Goal: Task Accomplishment & Management: Complete application form

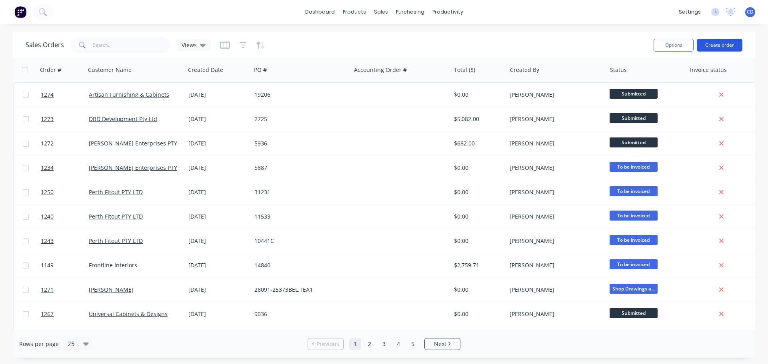
click at [729, 48] on button "Create order" at bounding box center [720, 45] width 46 height 13
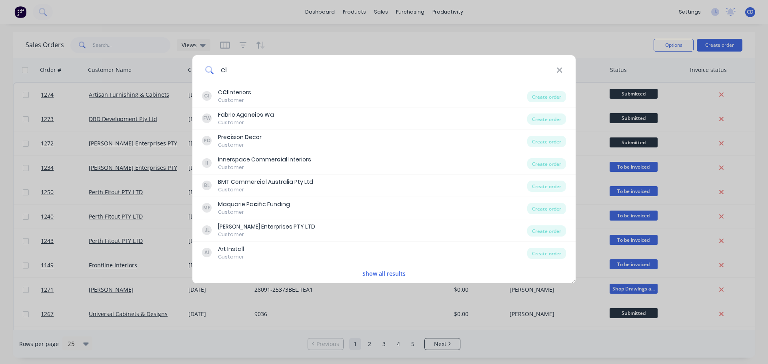
type input "c"
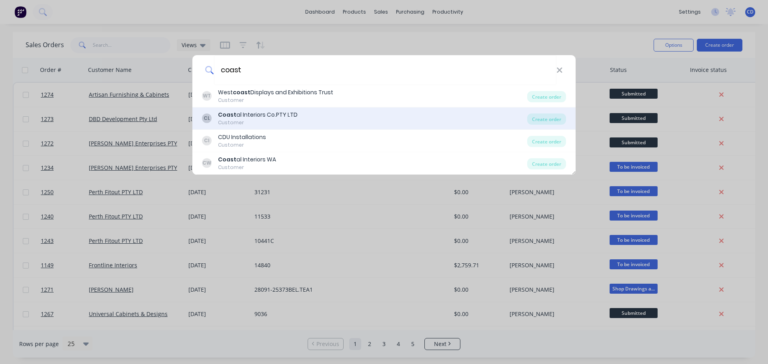
type input "coast"
click at [276, 121] on div "Customer" at bounding box center [258, 122] width 80 height 7
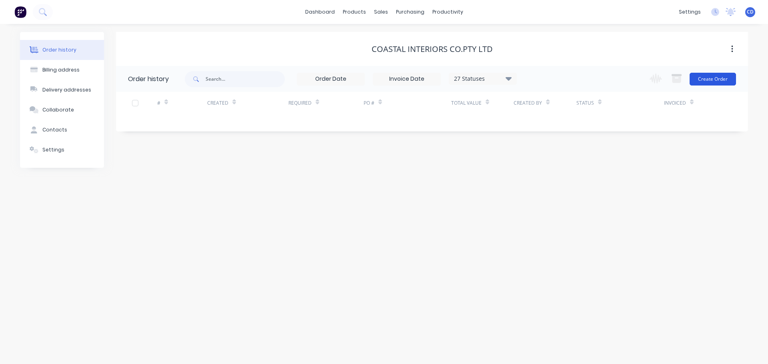
click at [720, 83] on button "Create Order" at bounding box center [712, 79] width 46 height 13
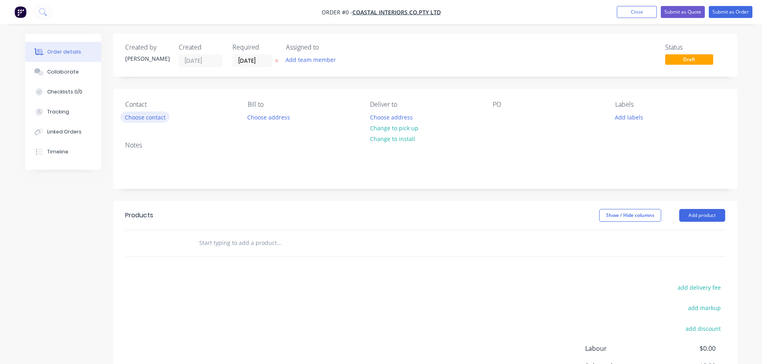
click at [127, 121] on button "Choose contact" at bounding box center [144, 117] width 49 height 11
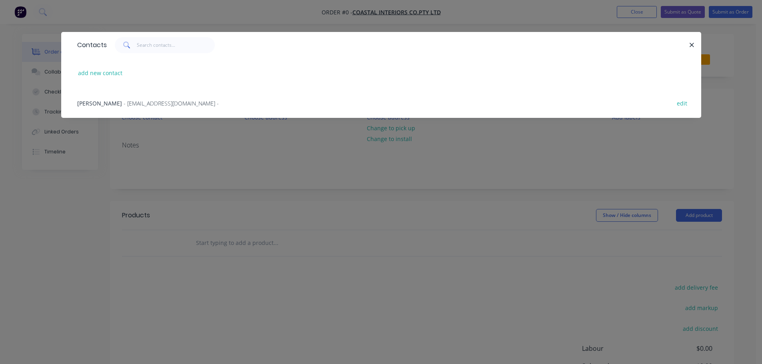
click at [125, 106] on span "- [EMAIL_ADDRESS][DOMAIN_NAME] -" at bounding box center [171, 104] width 95 height 8
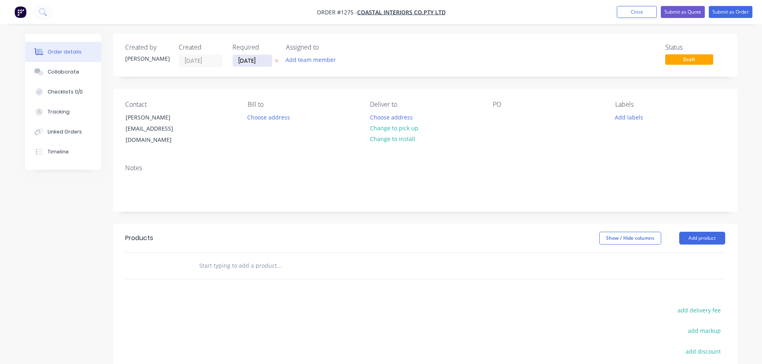
click at [232, 62] on label "[DATE]" at bounding box center [252, 60] width 40 height 13
click at [233, 62] on input "[DATE]" at bounding box center [252, 61] width 39 height 12
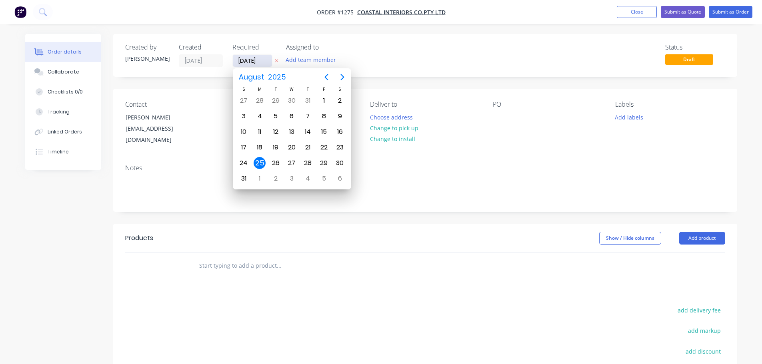
click at [238, 61] on input "[DATE]" at bounding box center [252, 61] width 39 height 12
click at [318, 161] on div "29" at bounding box center [324, 163] width 12 height 12
type input "[DATE]"
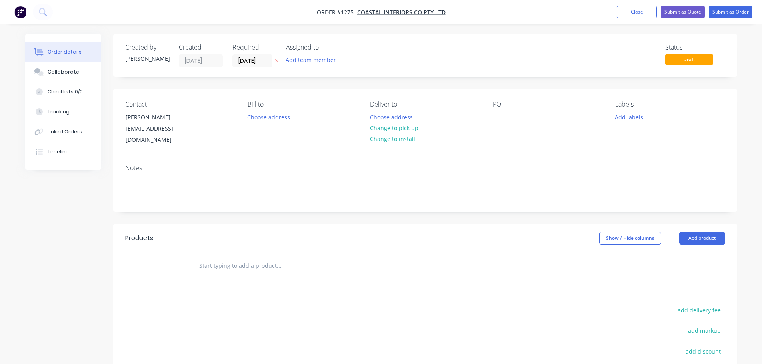
click at [508, 120] on div "PO" at bounding box center [548, 123] width 110 height 45
click at [499, 118] on div at bounding box center [499, 118] width 13 height 12
click at [490, 114] on div "Contact [PERSON_NAME] [EMAIL_ADDRESS][DOMAIN_NAME] [PERSON_NAME] to Choose addr…" at bounding box center [425, 123] width 624 height 69
click at [497, 117] on div at bounding box center [499, 118] width 13 height 12
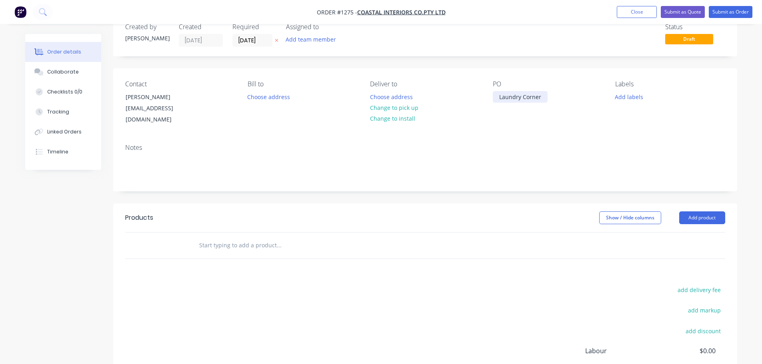
scroll to position [40, 0]
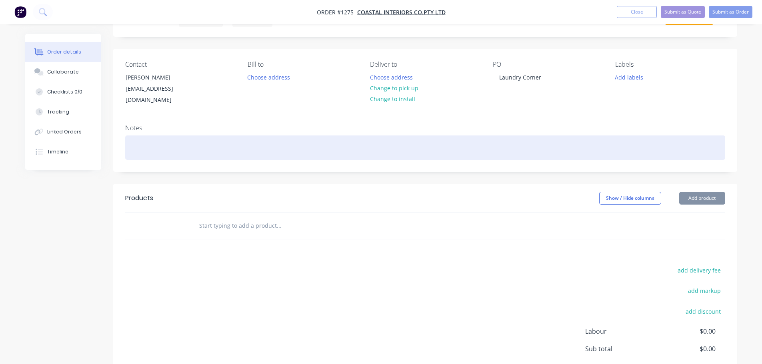
click at [156, 137] on div at bounding box center [425, 148] width 600 height 24
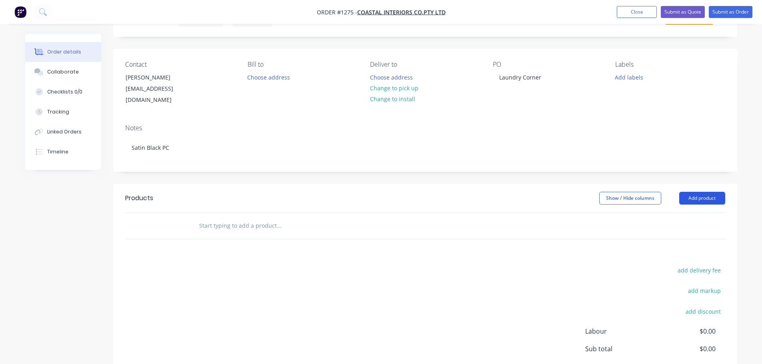
click at [700, 192] on button "Add product" at bounding box center [702, 198] width 46 height 13
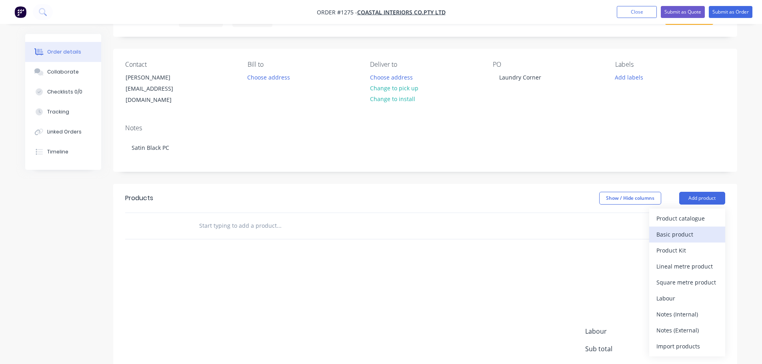
click at [684, 229] on div "Basic product" at bounding box center [687, 235] width 62 height 12
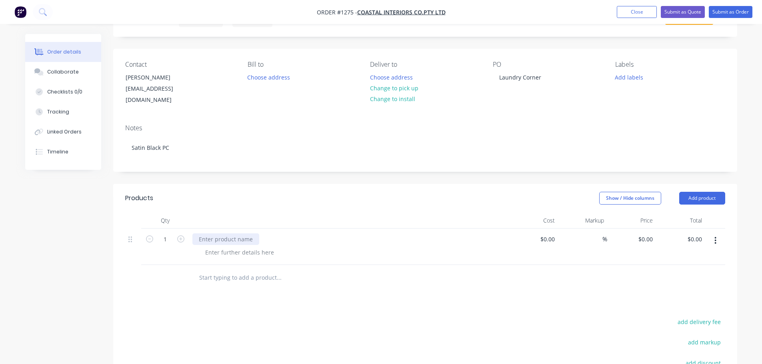
drag, startPoint x: 227, startPoint y: 232, endPoint x: 223, endPoint y: 228, distance: 5.1
click at [227, 234] on div at bounding box center [225, 240] width 67 height 12
click at [208, 253] on div "overhead frame" at bounding box center [349, 247] width 320 height 36
click at [218, 247] on div at bounding box center [240, 253] width 82 height 12
click at [247, 234] on div "overhead frame" at bounding box center [349, 240] width 314 height 12
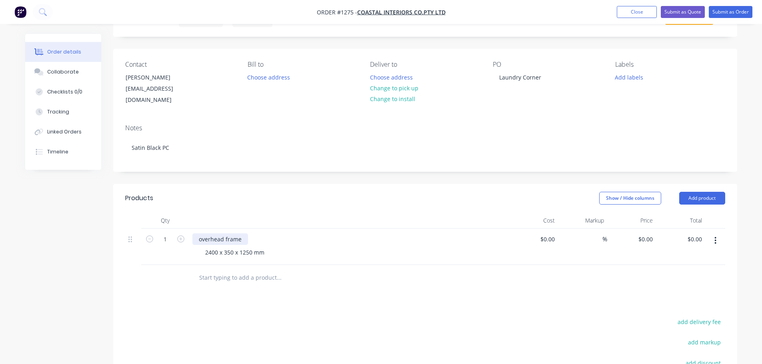
click at [244, 234] on div "overhead frame" at bounding box center [220, 240] width 56 height 12
click at [267, 247] on div "2400 x 350 x 1250 mm" at bounding box center [235, 253] width 72 height 12
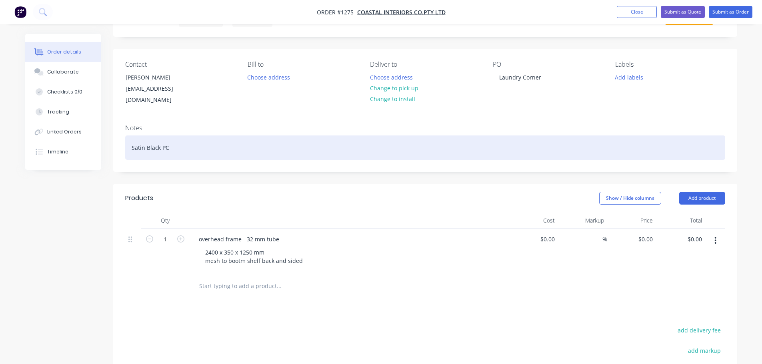
drag, startPoint x: 240, startPoint y: 249, endPoint x: 324, endPoint y: 168, distance: 117.1
click at [394, 136] on div "Satin Black PC" at bounding box center [425, 148] width 600 height 24
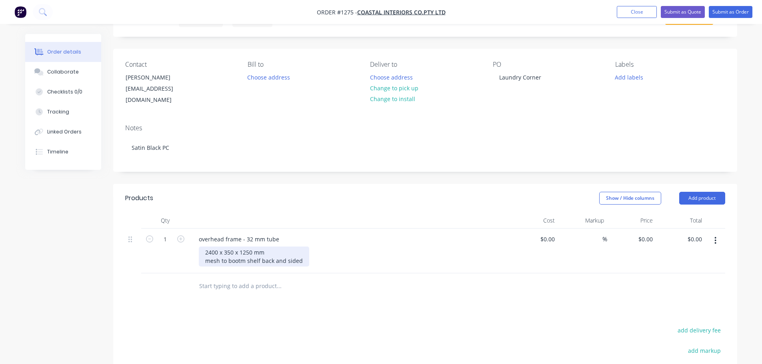
click at [237, 251] on div "2400 x 350 x 1250 mm mesh to bootm shelf back and sided" at bounding box center [254, 257] width 110 height 20
click at [236, 254] on div "2400 x 350 x 1250 mm mesh to bootm shelf back and sided" at bounding box center [254, 257] width 110 height 20
drag, startPoint x: 230, startPoint y: 253, endPoint x: 224, endPoint y: 244, distance: 11.0
click at [214, 220] on div "Qty Cost Markup Price Total 1 overhead frame - 32 mm tube 2400 x 350 x 1250 mm …" at bounding box center [425, 243] width 600 height 61
click at [234, 250] on div "2400 x 350 x 1250 mm mesh to bootm shelf back and sided" at bounding box center [254, 257] width 110 height 20
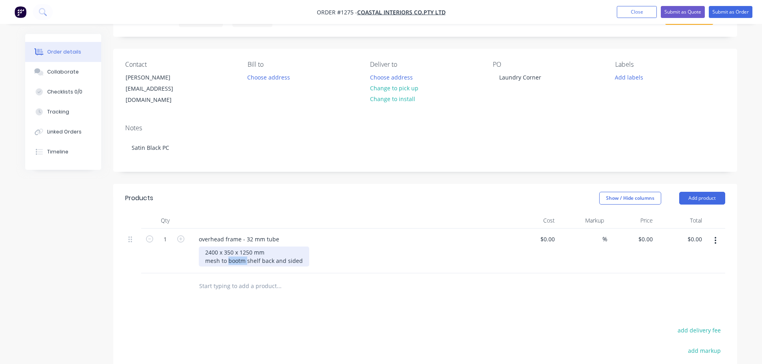
click at [234, 250] on div "2400 x 350 x 1250 mm mesh to bootm shelf back and sided" at bounding box center [254, 257] width 110 height 20
click at [289, 251] on div "2400 x 350 x 1250 mm mesh to bottom shelf back and sided" at bounding box center [255, 257] width 112 height 20
click at [284, 234] on div "overhead frame - 32 mm tube" at bounding box center [349, 240] width 314 height 12
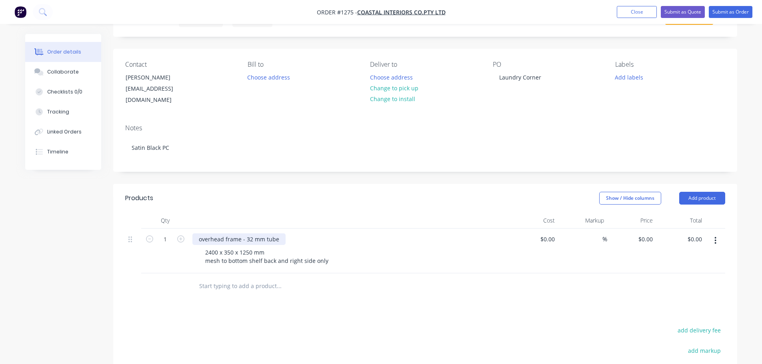
click at [281, 234] on div "overhead frame - 32 mm tube" at bounding box center [238, 240] width 93 height 12
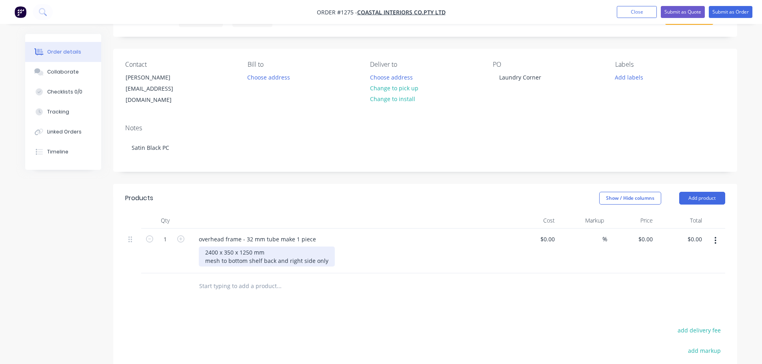
click at [328, 254] on div "2400 x 350 x 1250 mm mesh to bottom shelf back and right side only" at bounding box center [267, 257] width 136 height 20
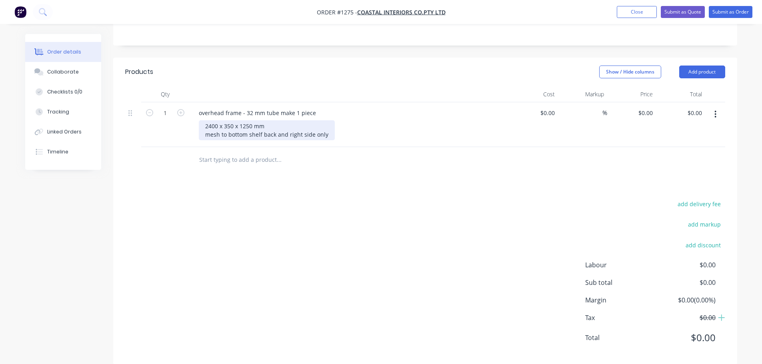
scroll to position [170, 0]
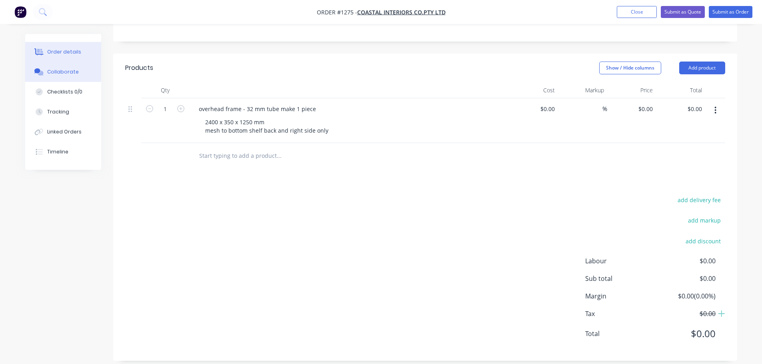
click at [64, 72] on div "Collaborate" at bounding box center [63, 71] width 32 height 7
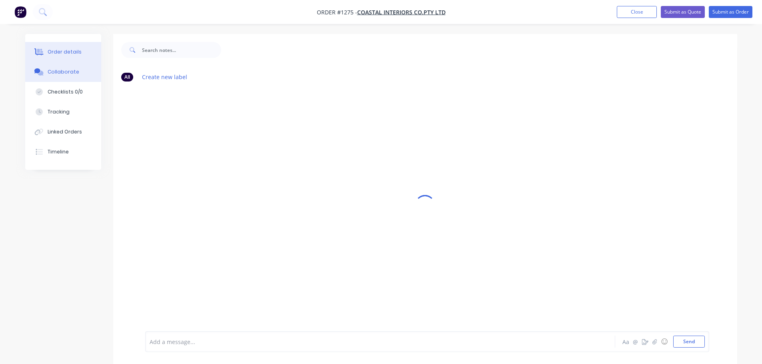
click at [60, 55] on button "Order details" at bounding box center [63, 52] width 76 height 20
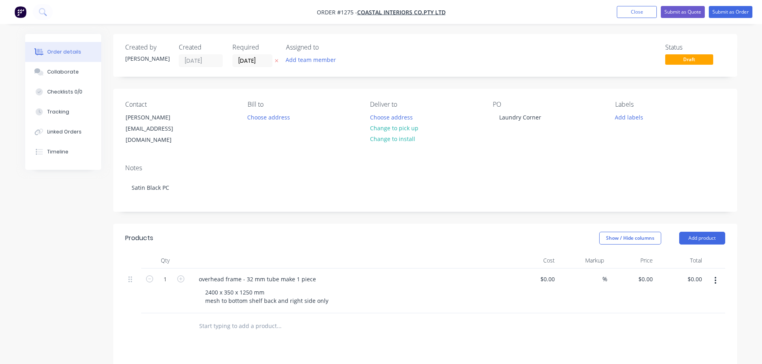
click at [333, 294] on div "2400 x 350 x 1250 mm mesh to bottom shelf back and right side only" at bounding box center [352, 297] width 307 height 20
click at [326, 294] on div "2400 x 350 x 1250 mm mesh to bottom shelf back and right side only" at bounding box center [267, 297] width 136 height 20
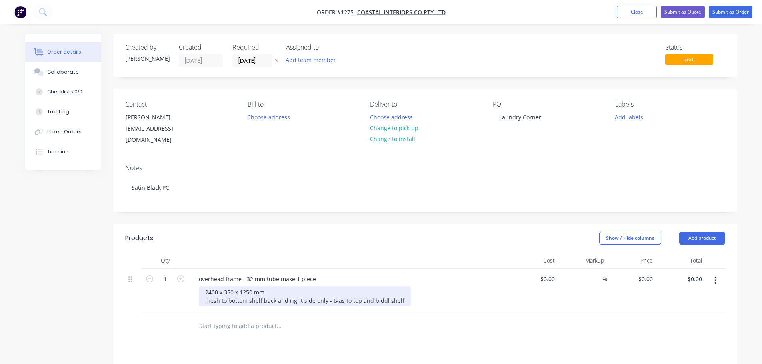
click at [377, 290] on div "2400 x 350 x 1250 mm mesh to bottom shelf back and right side only - tgas to to…" at bounding box center [305, 297] width 212 height 20
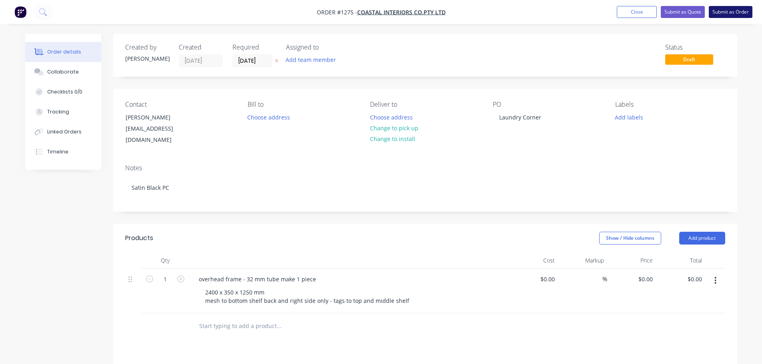
click at [721, 13] on button "Submit as Order" at bounding box center [731, 12] width 44 height 12
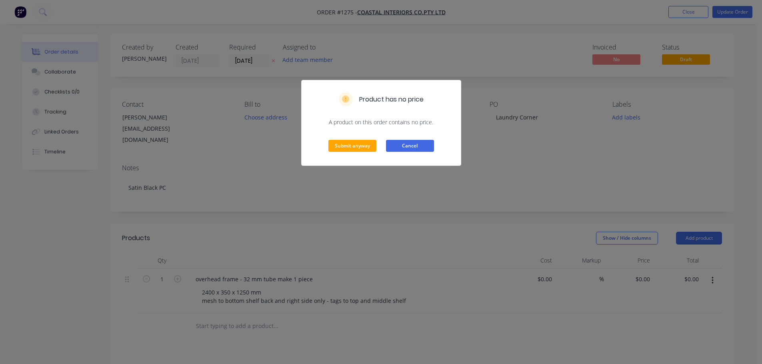
click at [401, 146] on button "Cancel" at bounding box center [410, 146] width 48 height 12
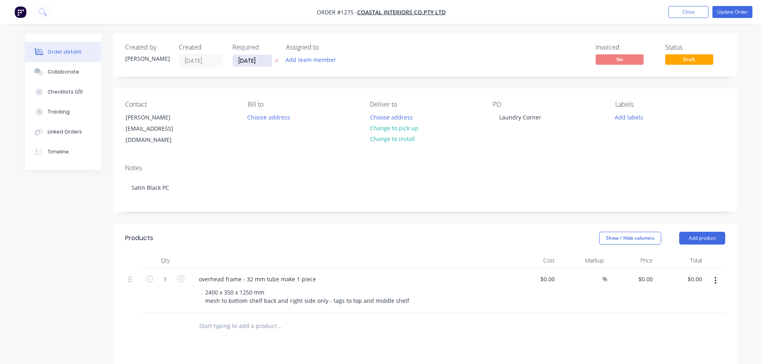
click at [248, 62] on input "[DATE]" at bounding box center [252, 61] width 39 height 12
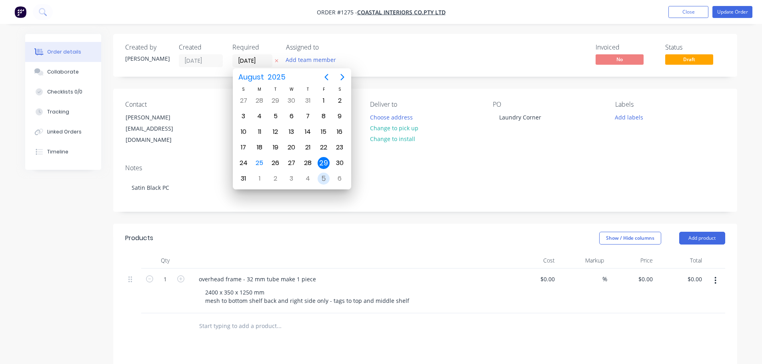
click at [322, 179] on div "5" at bounding box center [324, 179] width 12 height 12
type input "[DATE]"
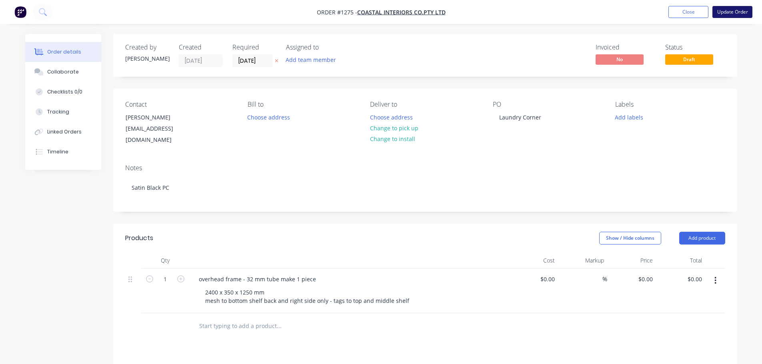
click at [721, 12] on button "Update Order" at bounding box center [732, 12] width 40 height 12
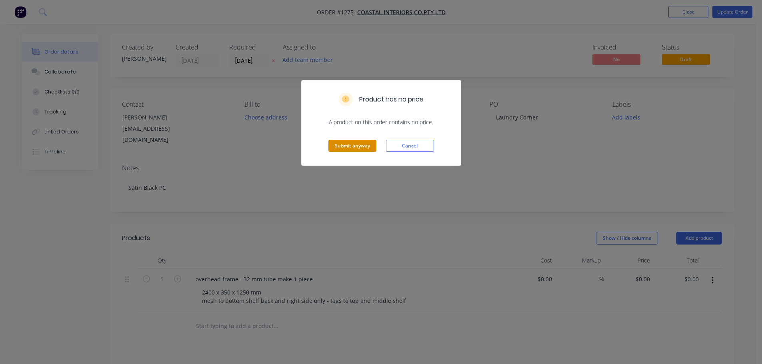
click at [360, 148] on button "Submit anyway" at bounding box center [352, 146] width 48 height 12
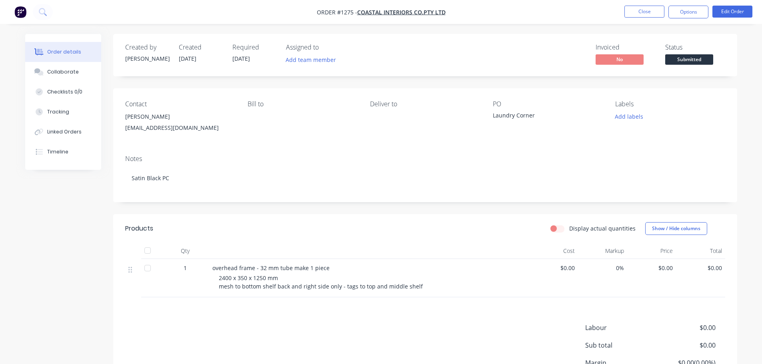
click at [692, 19] on nav "Order #1275 - Coastal Interiors Co.PTY LTD Close Options Edit Order" at bounding box center [381, 12] width 762 height 24
click at [693, 9] on button "Options" at bounding box center [688, 12] width 40 height 13
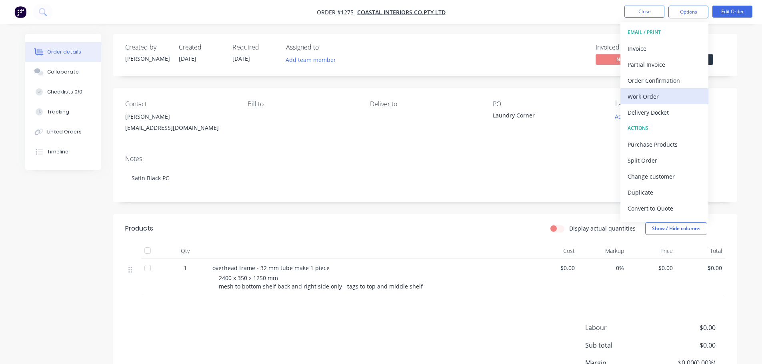
click at [654, 95] on div "Work Order" at bounding box center [664, 97] width 74 height 12
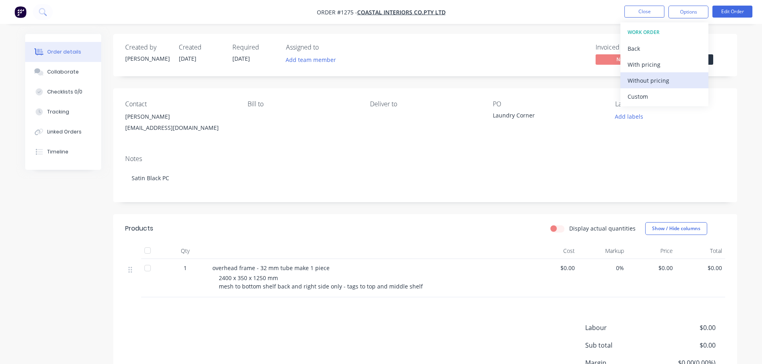
click at [652, 82] on div "Without pricing" at bounding box center [664, 81] width 74 height 12
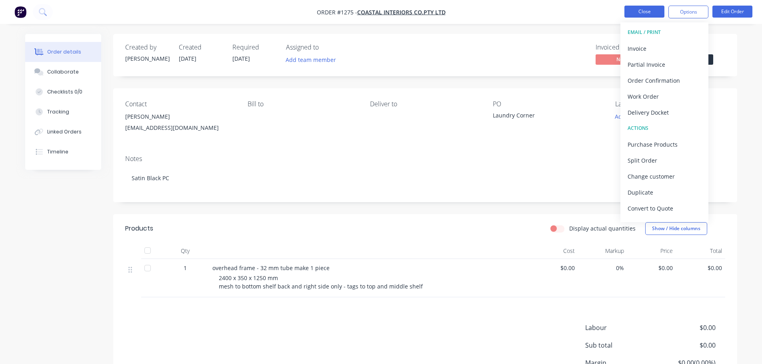
click at [640, 12] on button "Close" at bounding box center [644, 12] width 40 height 12
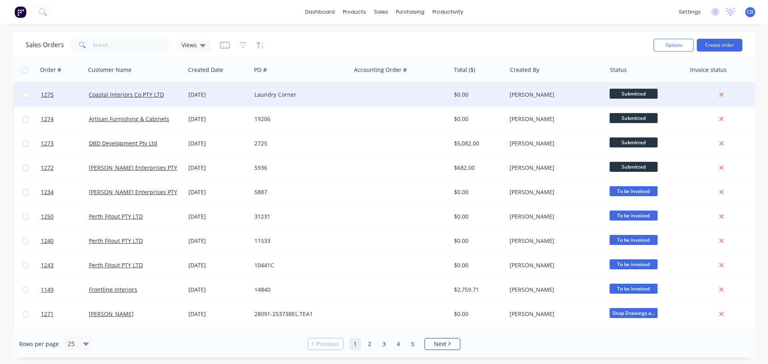
click at [613, 94] on span "Submitted" at bounding box center [633, 94] width 48 height 10
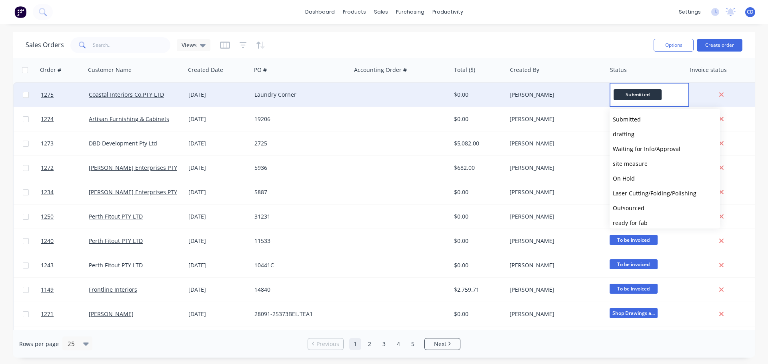
click at [632, 94] on span "Submitted" at bounding box center [637, 94] width 48 height 11
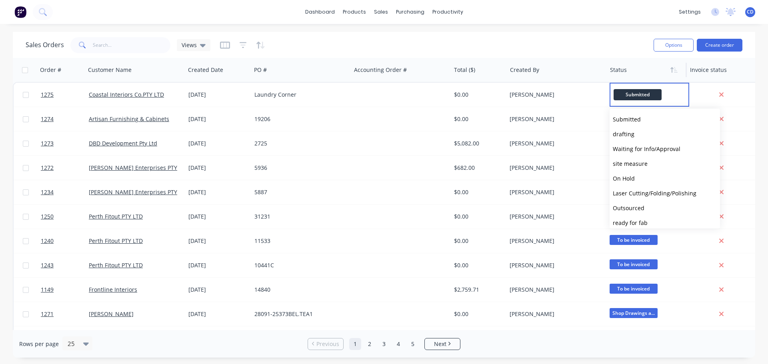
click at [661, 62] on div at bounding box center [645, 70] width 70 height 16
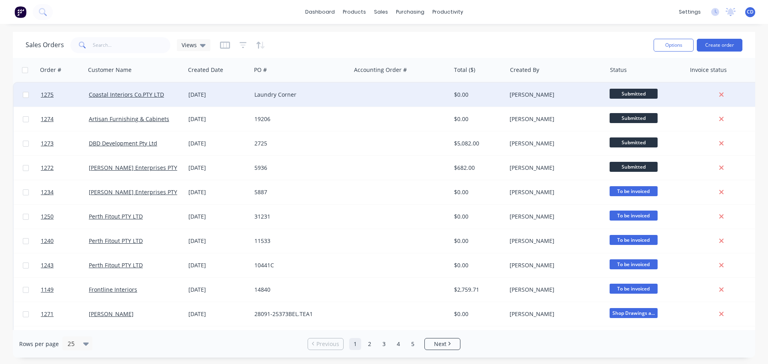
click at [479, 90] on div "$0.00" at bounding box center [479, 95] width 56 height 24
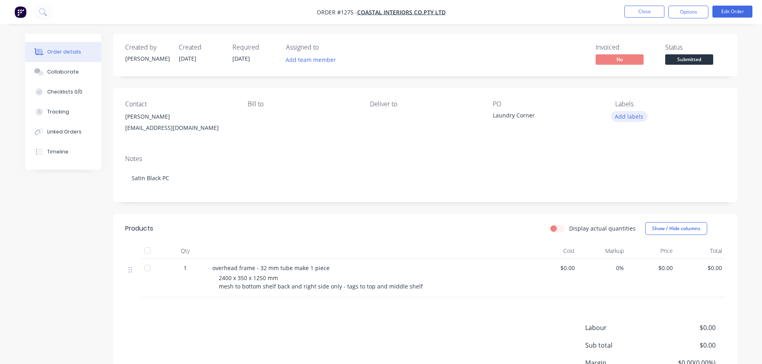
drag, startPoint x: 651, startPoint y: 115, endPoint x: 645, endPoint y: 115, distance: 6.4
click at [649, 115] on div "Add labels" at bounding box center [670, 116] width 110 height 11
click at [635, 118] on button "Add labels" at bounding box center [629, 116] width 37 height 11
click at [659, 135] on div "Labels Add labels" at bounding box center [670, 118] width 110 height 36
click at [627, 119] on button "Add labels" at bounding box center [629, 116] width 37 height 11
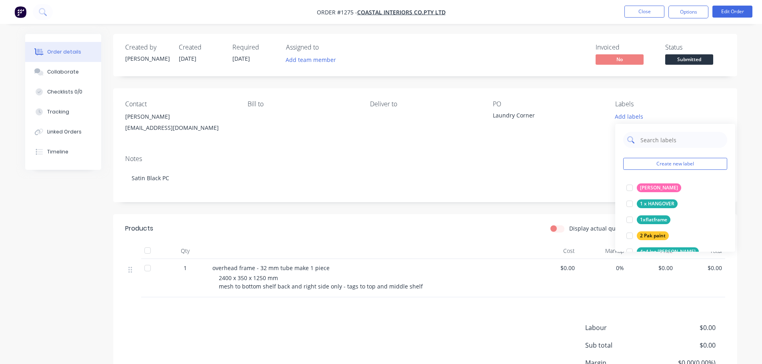
click at [642, 138] on input "text" at bounding box center [681, 140] width 84 height 16
type input "po"
click at [636, 190] on div at bounding box center [629, 188] width 16 height 16
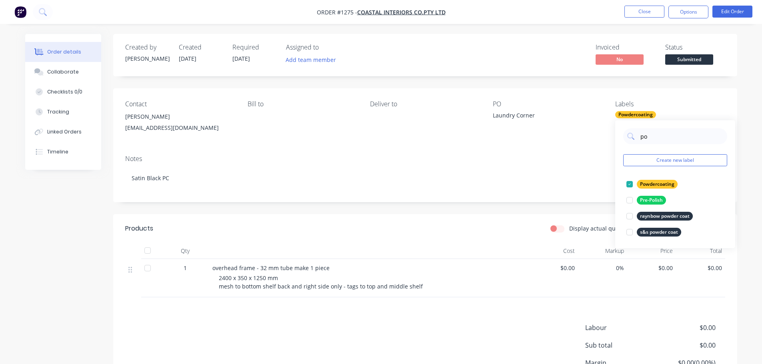
click at [698, 90] on div "Contact [PERSON_NAME] [EMAIL_ADDRESS][DOMAIN_NAME] [PERSON_NAME] to Deliver to …" at bounding box center [425, 118] width 624 height 60
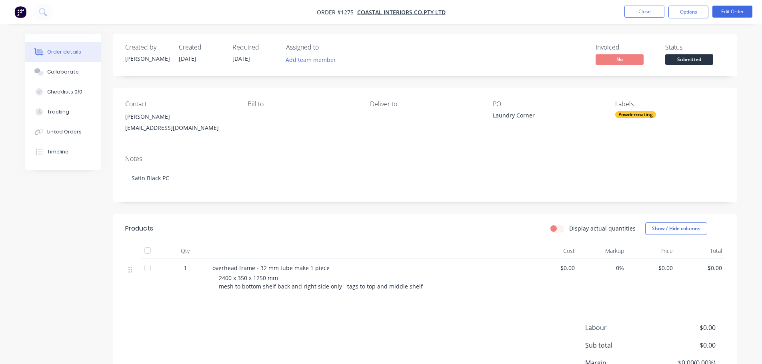
click at [649, 20] on nav "Order #1275 - Coastal Interiors Co.PTY LTD Close Options Edit Order" at bounding box center [381, 12] width 762 height 24
click at [643, 16] on button "Close" at bounding box center [644, 12] width 40 height 12
